Goal: Browse casually

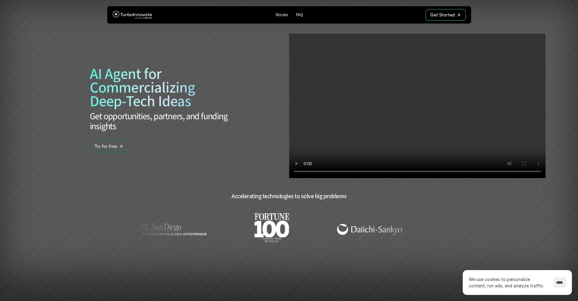
click at [555, 282] on input "****" at bounding box center [559, 282] width 13 height 10
